Goal: Task Accomplishment & Management: Manage account settings

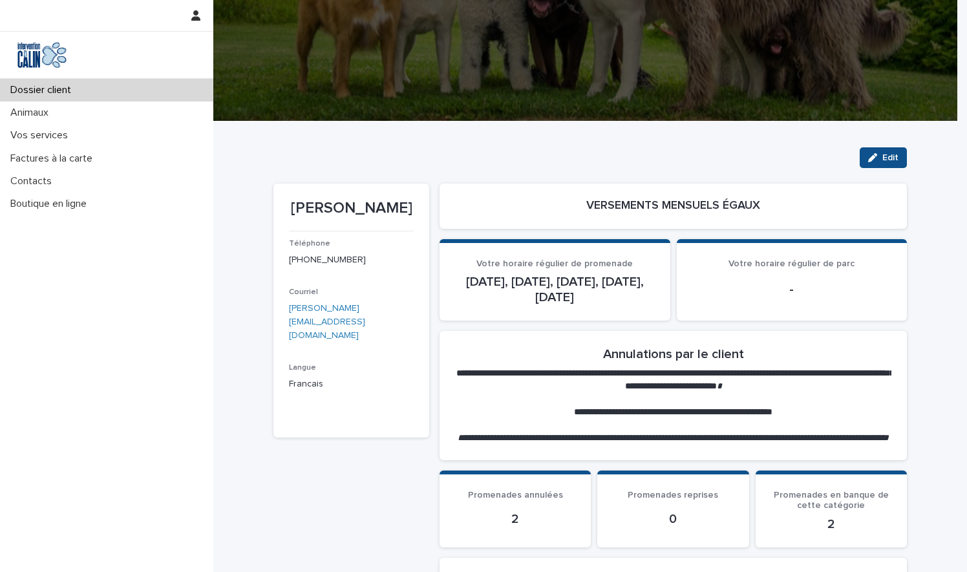
scroll to position [140, 0]
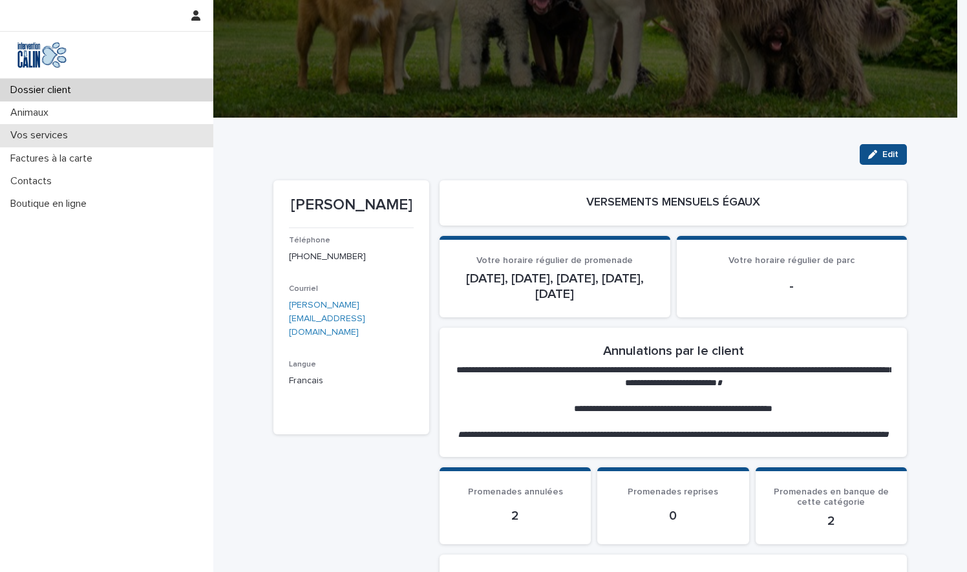
click at [47, 131] on p "Vos services" at bounding box center [41, 135] width 73 height 12
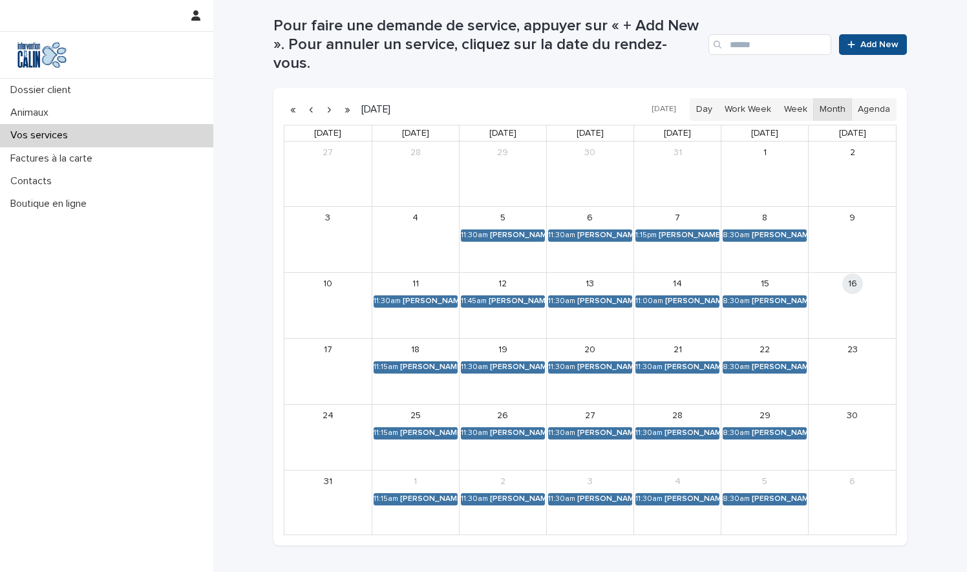
scroll to position [268, 0]
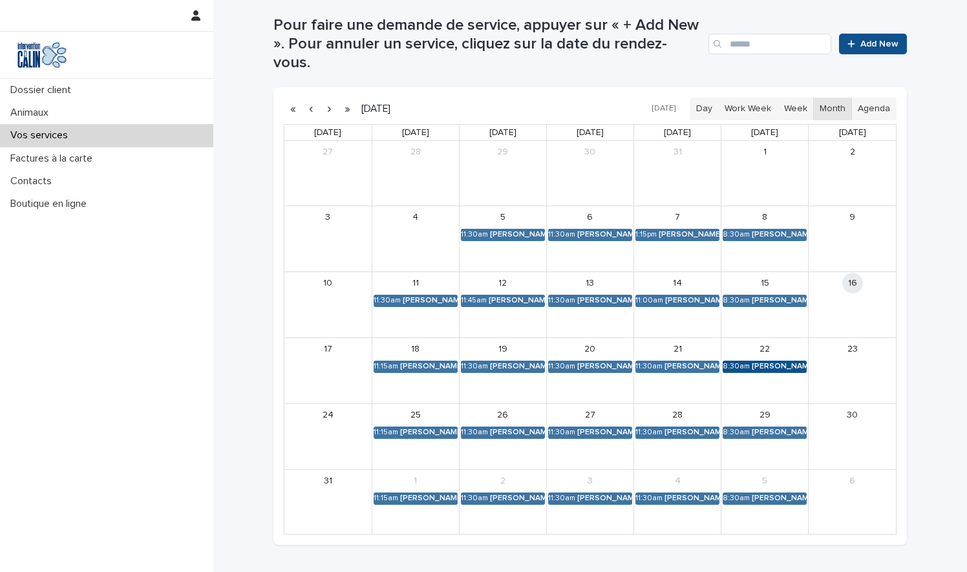
click at [752, 362] on div "[PERSON_NAME] [PERSON_NAME]" at bounding box center [779, 366] width 55 height 9
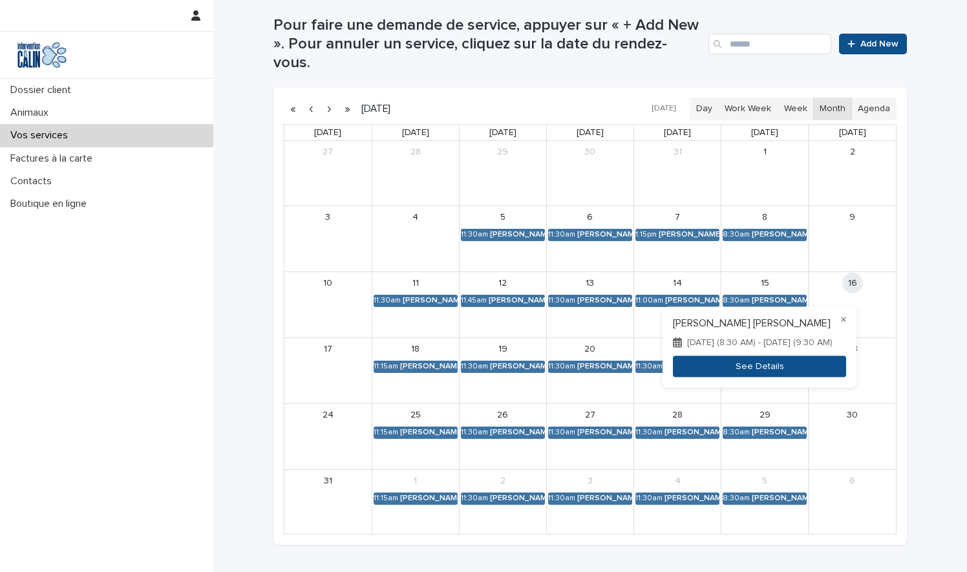
click at [742, 374] on button "See Details" at bounding box center [759, 366] width 173 height 21
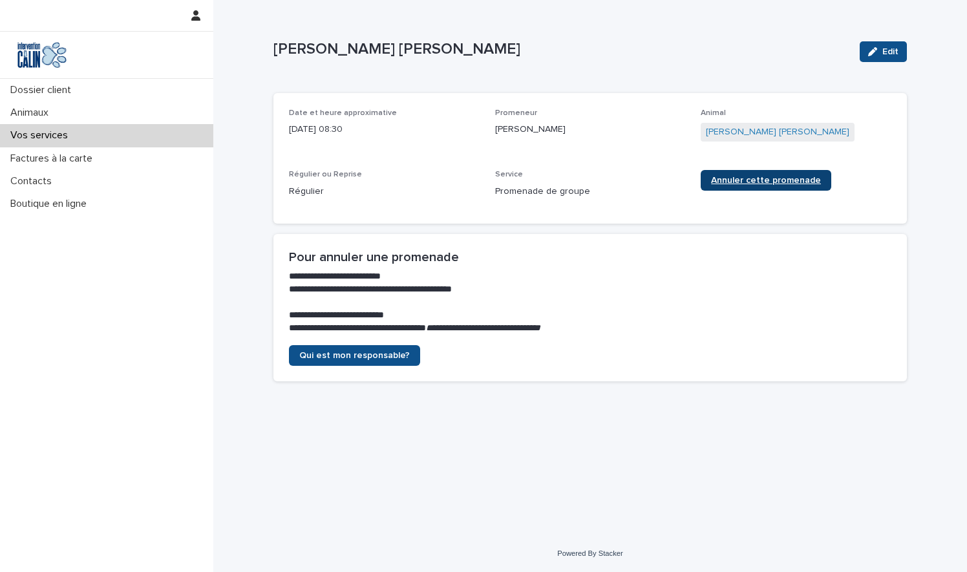
click at [735, 179] on span "Annuler cette promenade" at bounding box center [766, 180] width 110 height 9
